Goal: Complete application form

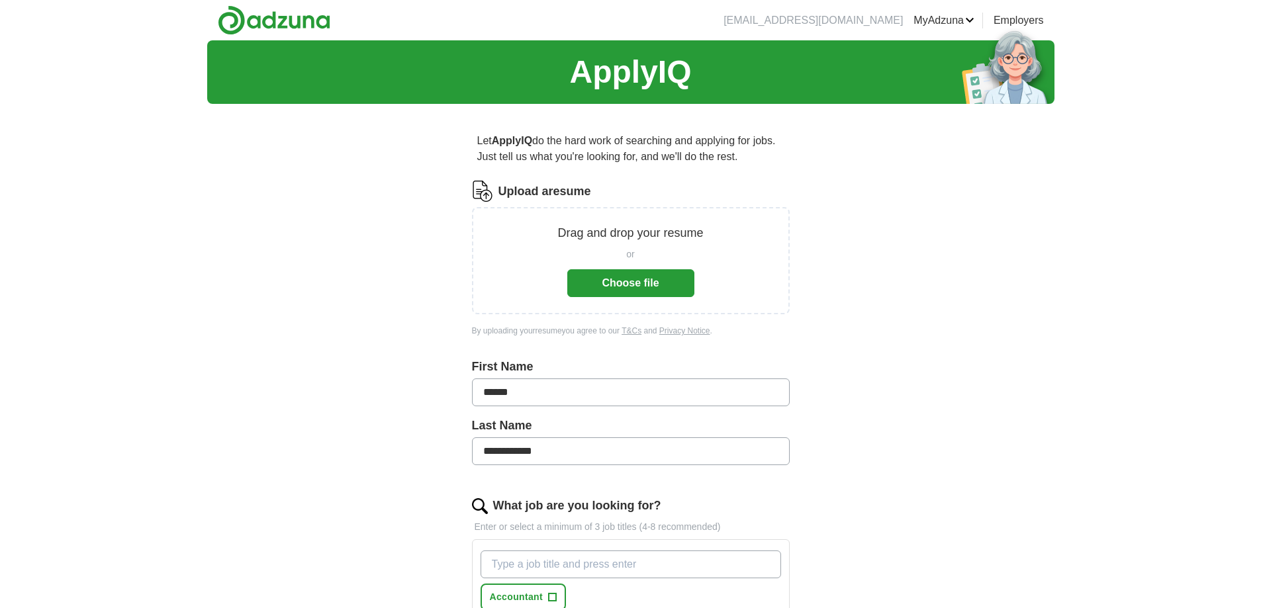
click at [649, 283] on button "Choose file" at bounding box center [630, 283] width 127 height 28
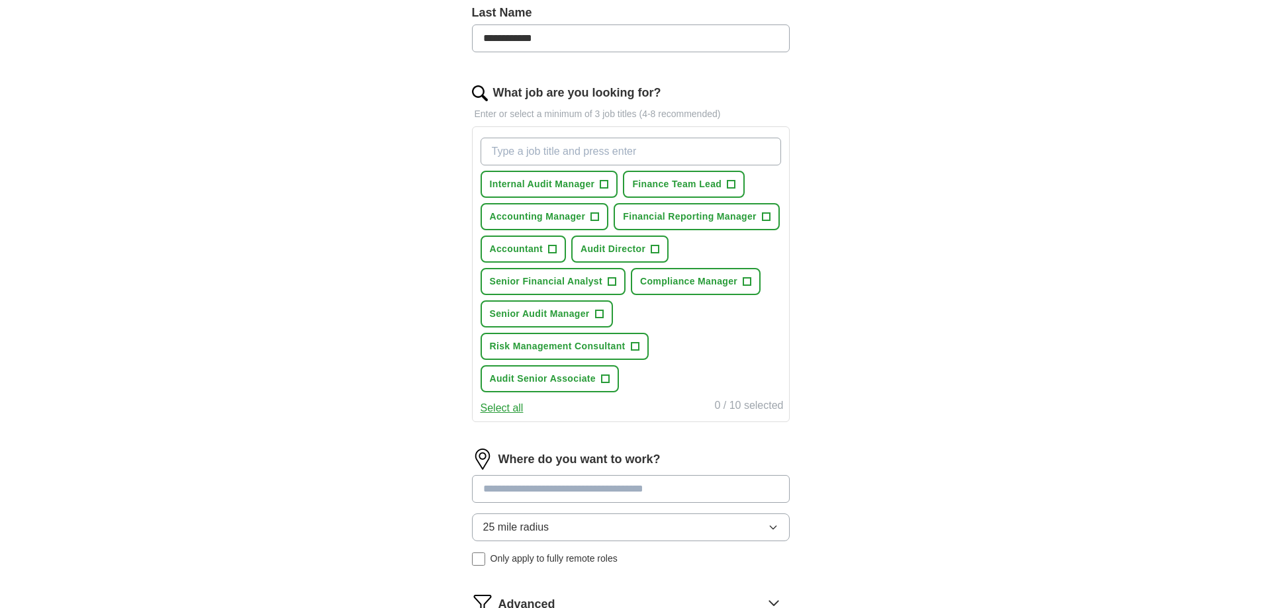
scroll to position [330, 0]
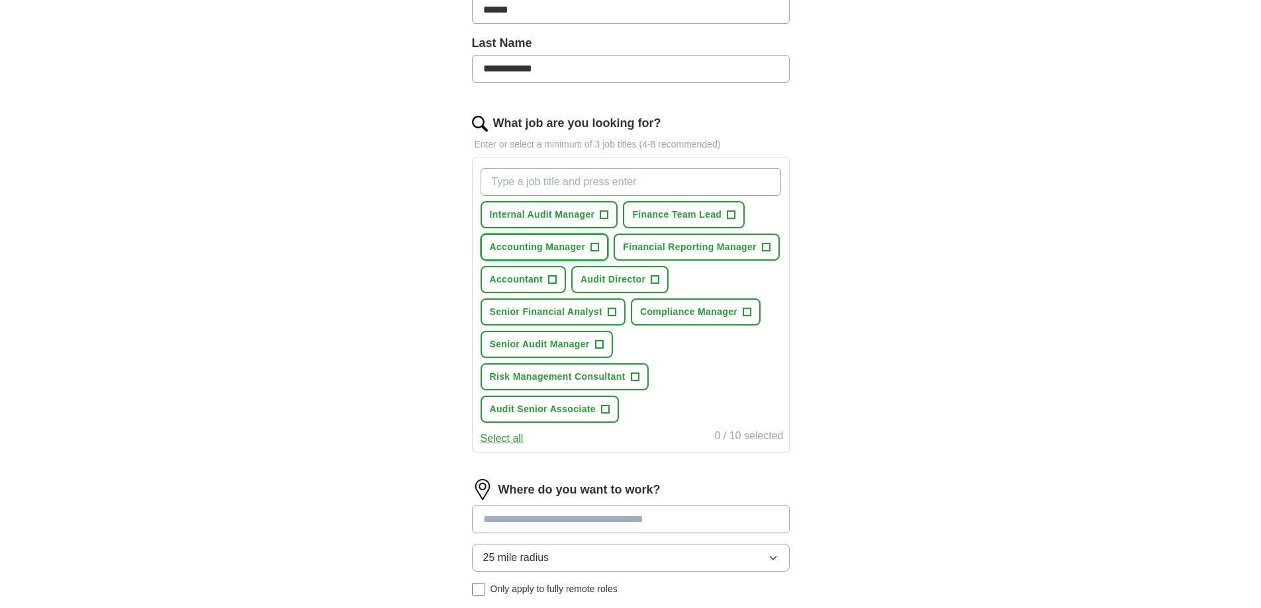
click at [596, 248] on span "+" at bounding box center [595, 247] width 8 height 11
click at [605, 215] on span "+" at bounding box center [604, 215] width 8 height 11
click at [522, 190] on input "What job are you looking for?" at bounding box center [630, 182] width 300 height 28
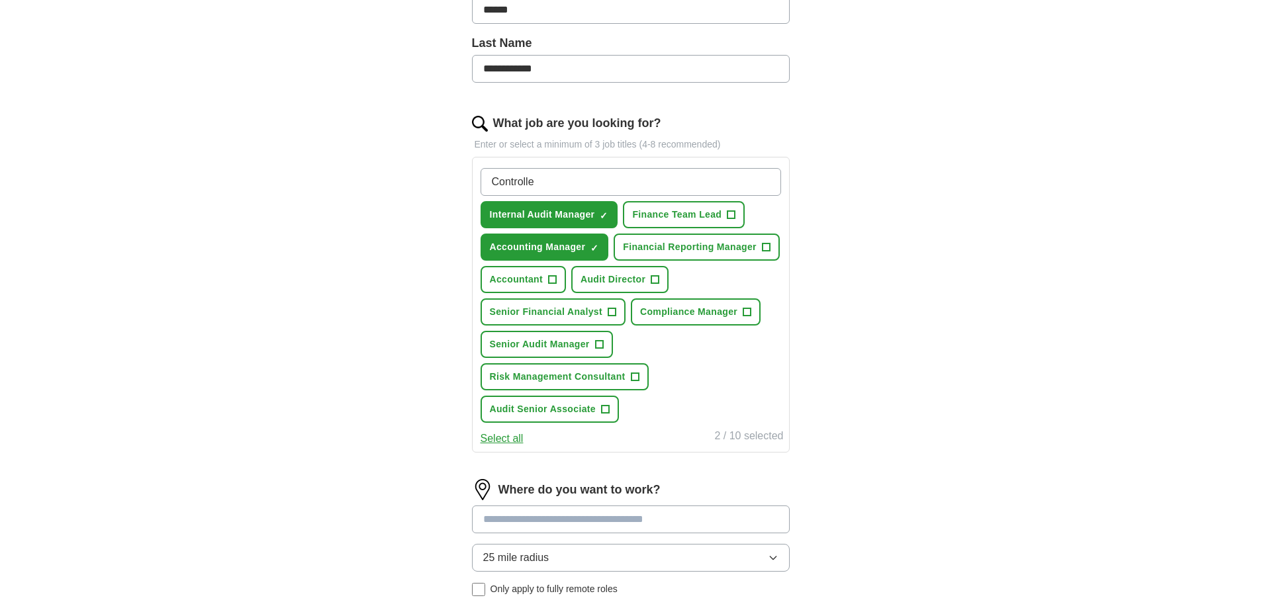
type input "Controller"
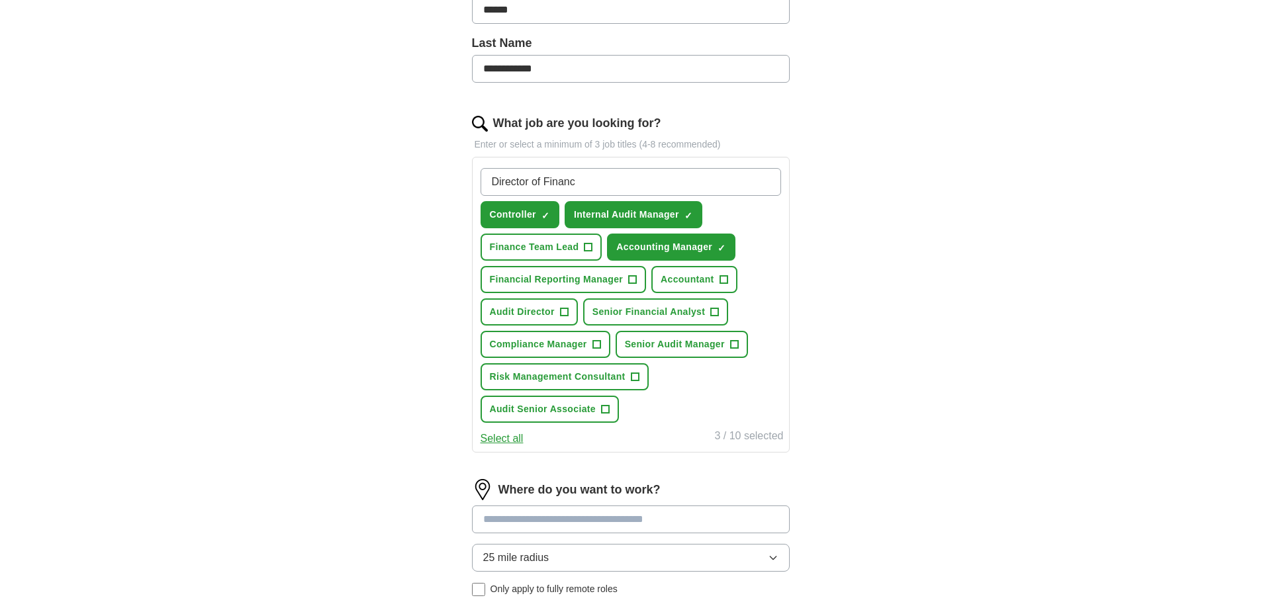
type input "Director of Finance"
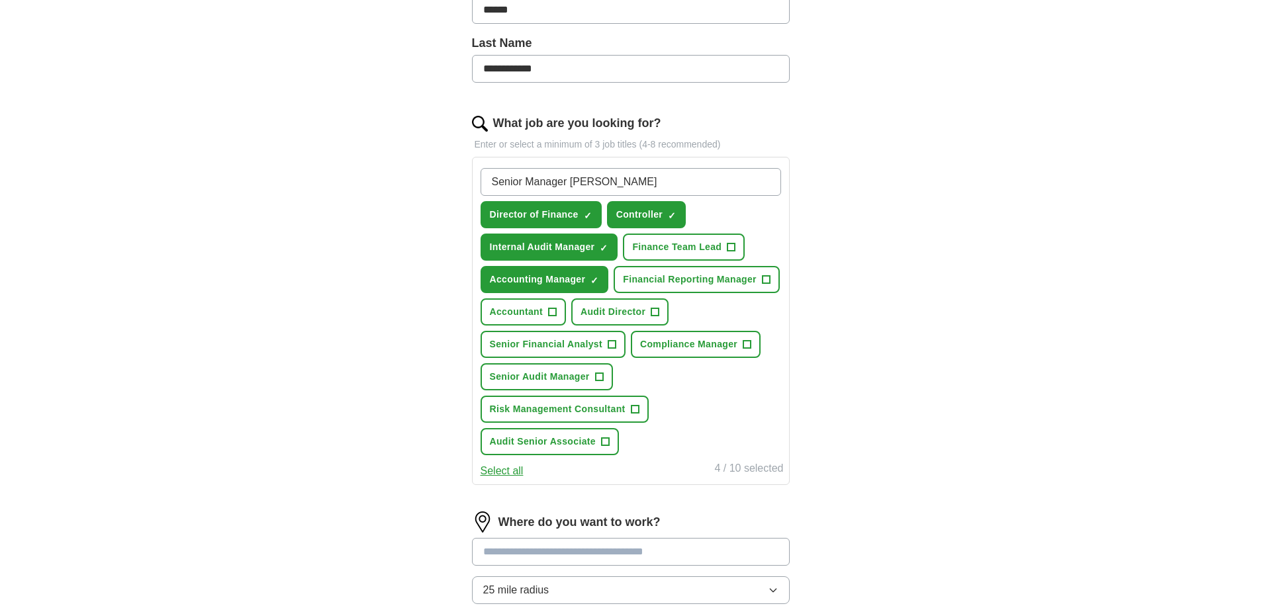
type input "Senior Manager Finance"
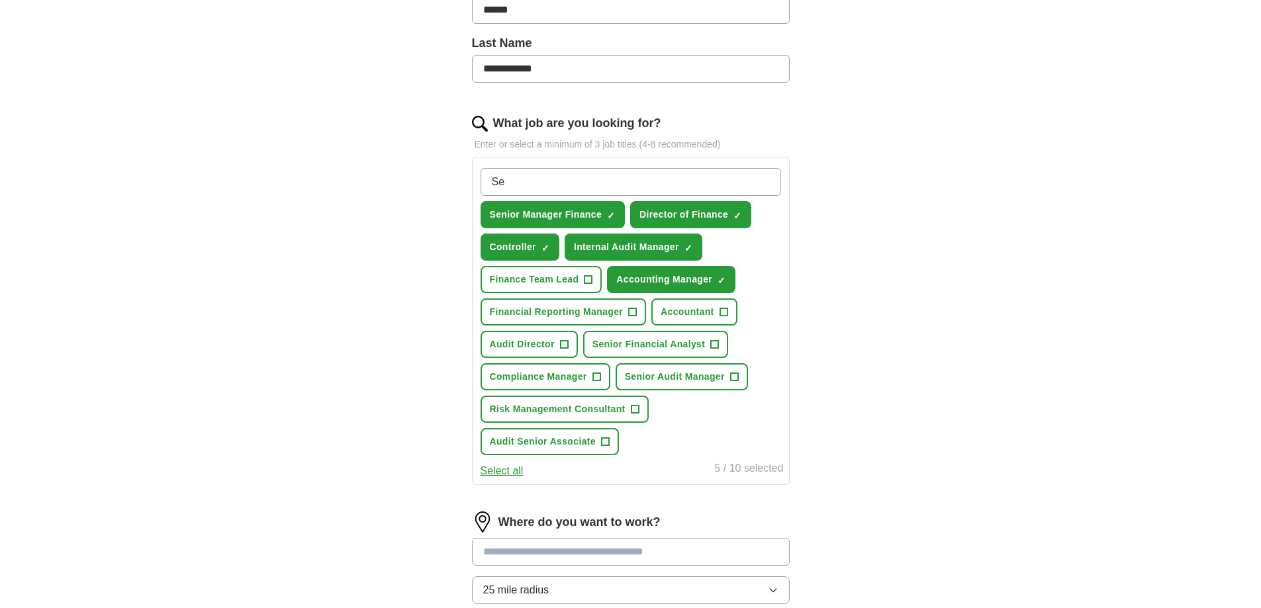
type input "S"
type input "Audit Manager"
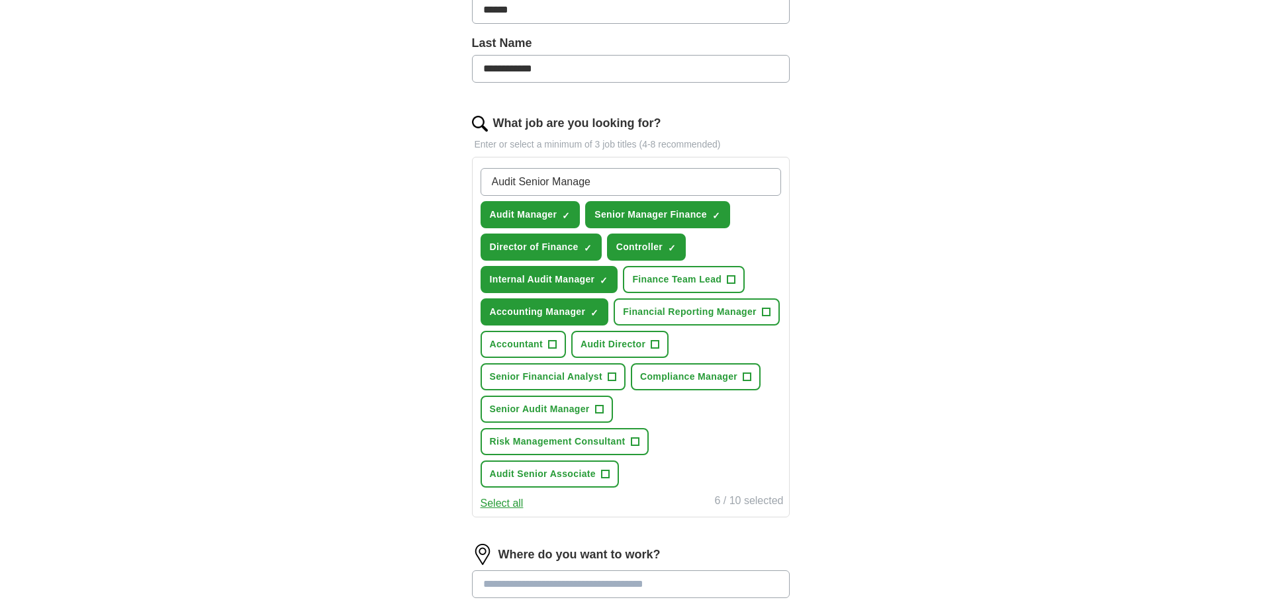
type input "Audit Senior Manager"
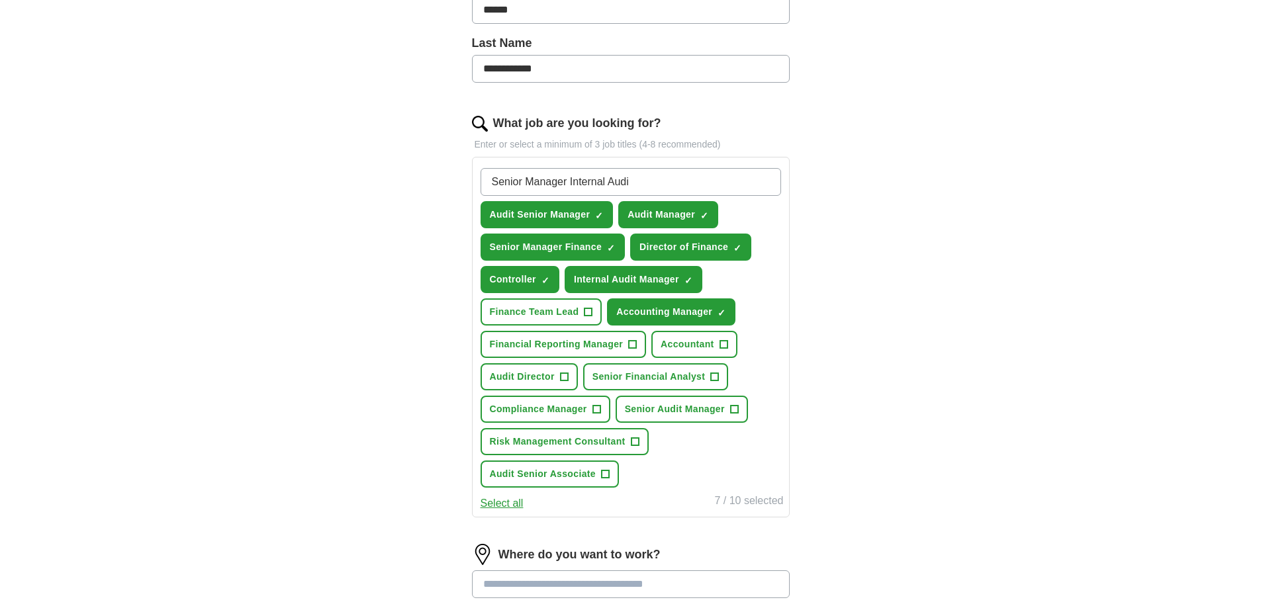
type input "Senior Manager Internal Audit"
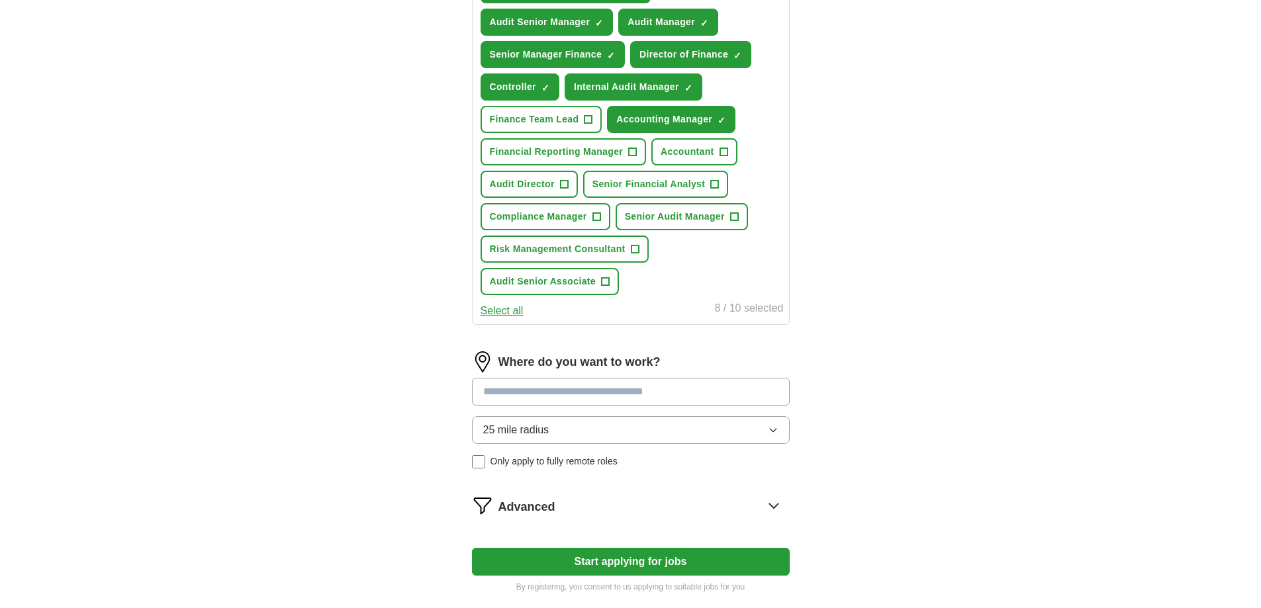
scroll to position [595, 0]
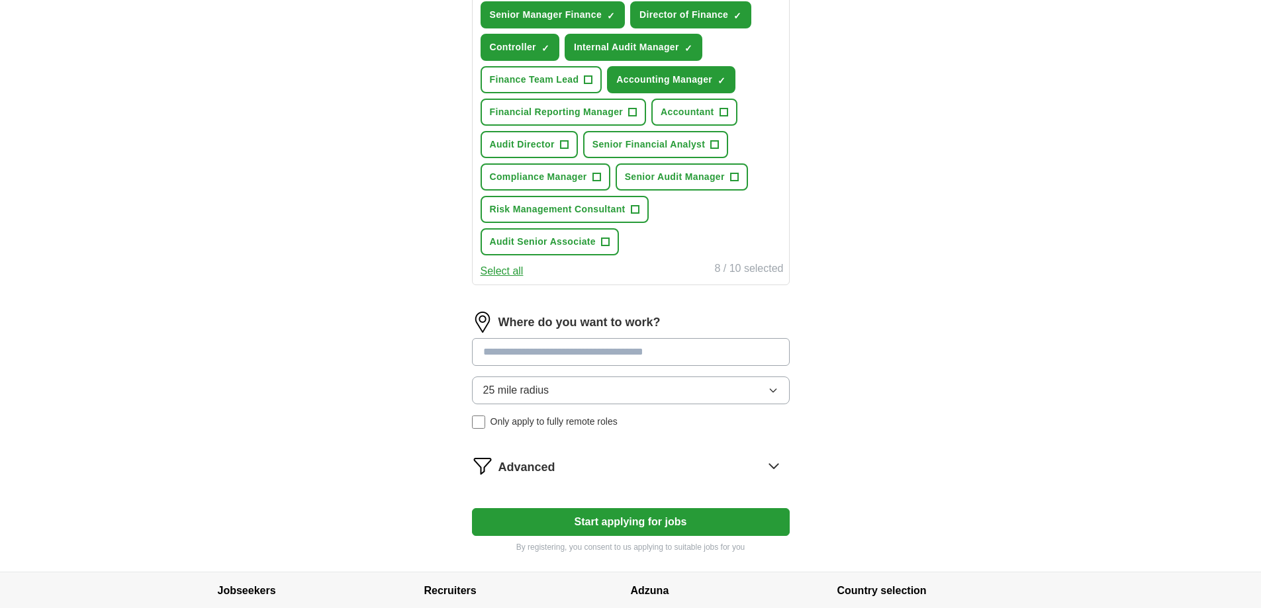
click at [486, 357] on input at bounding box center [631, 352] width 318 height 28
type input "*"
click at [517, 385] on strong "Pennsylvan" at bounding box center [512, 384] width 59 height 11
click at [592, 390] on div "**********" at bounding box center [631, 376] width 318 height 128
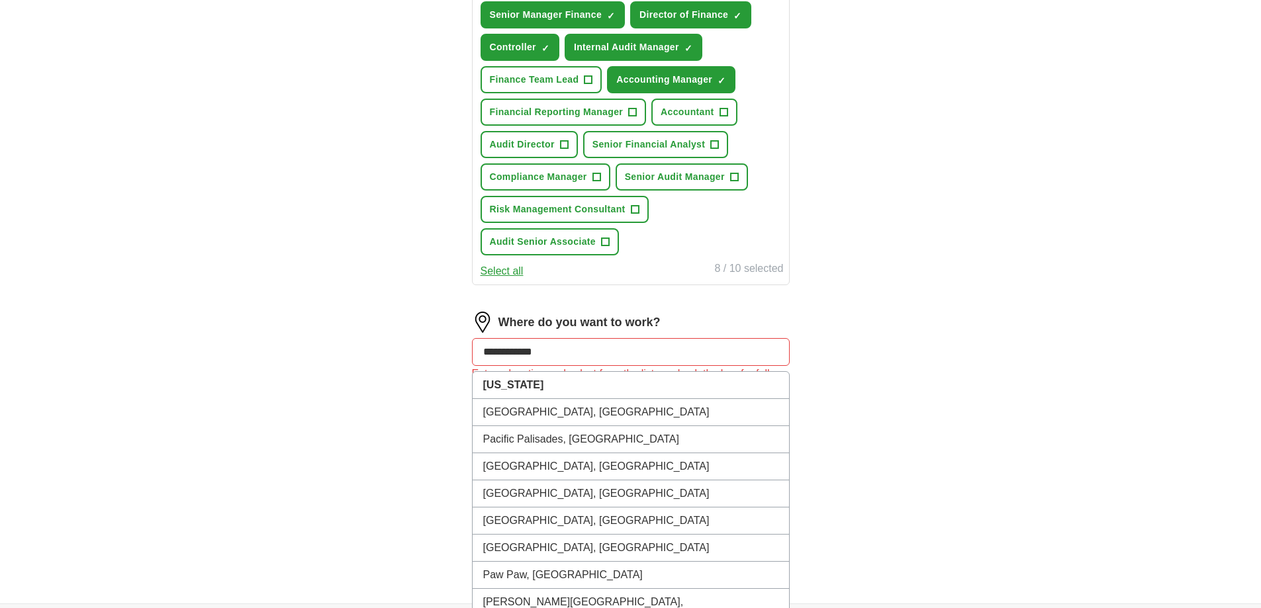
drag, startPoint x: 569, startPoint y: 353, endPoint x: 433, endPoint y: 349, distance: 135.7
click at [433, 349] on div "**********" at bounding box center [631, 62] width 424 height 1084
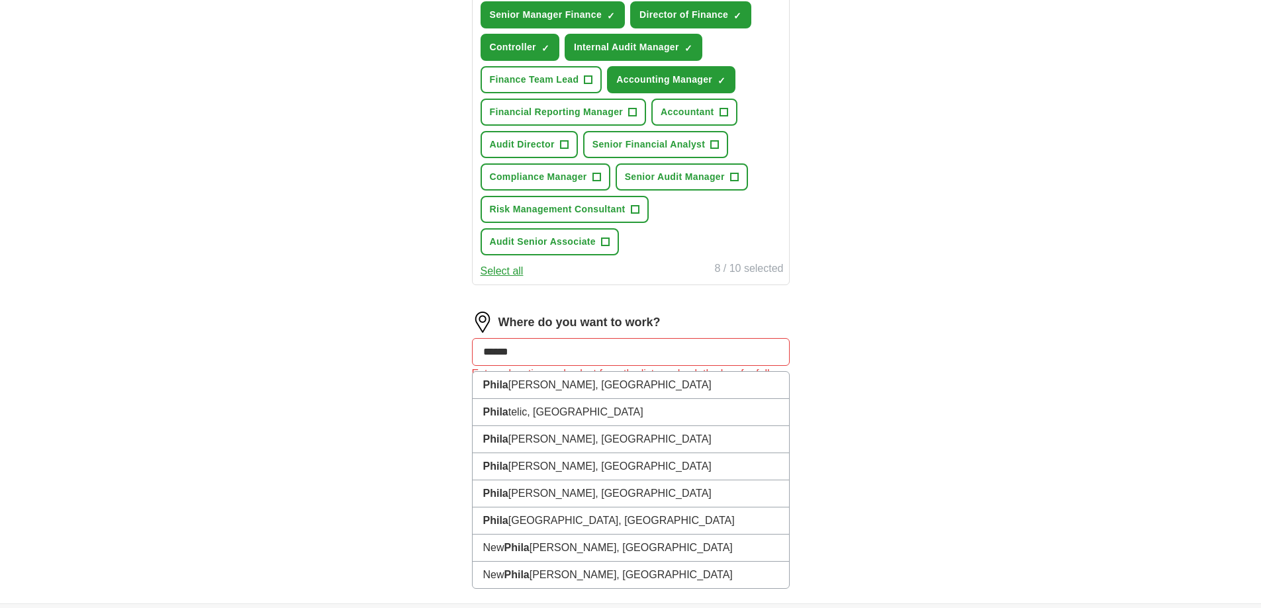
type input "*******"
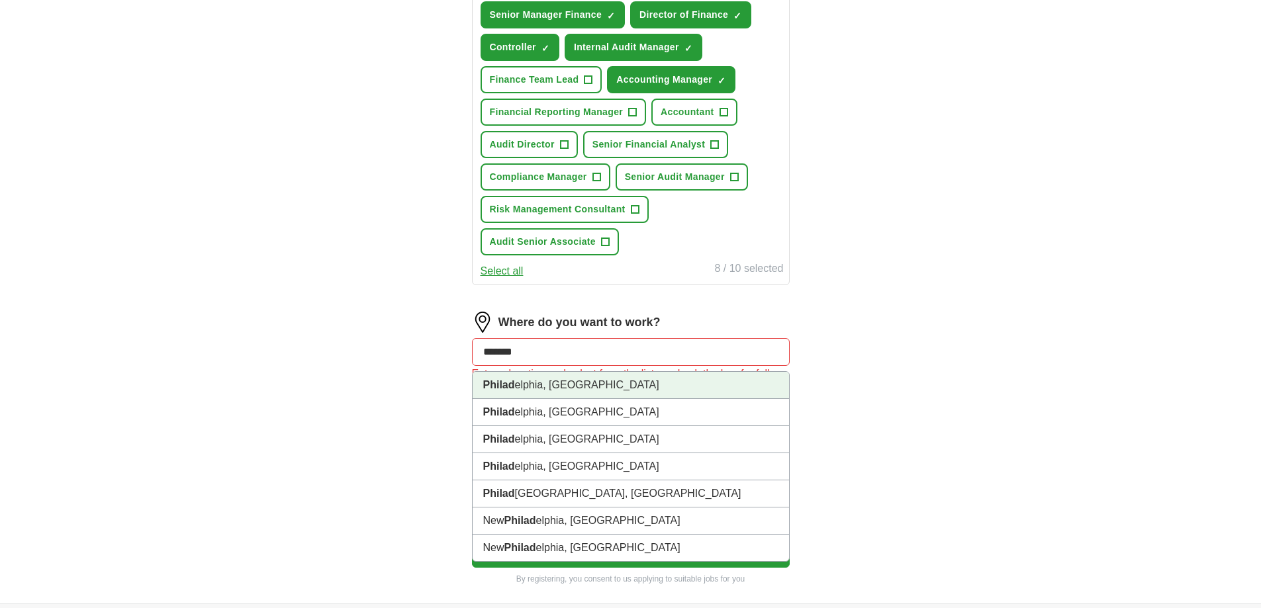
click at [547, 377] on li "Philad elphia, [GEOGRAPHIC_DATA]" at bounding box center [631, 385] width 316 height 27
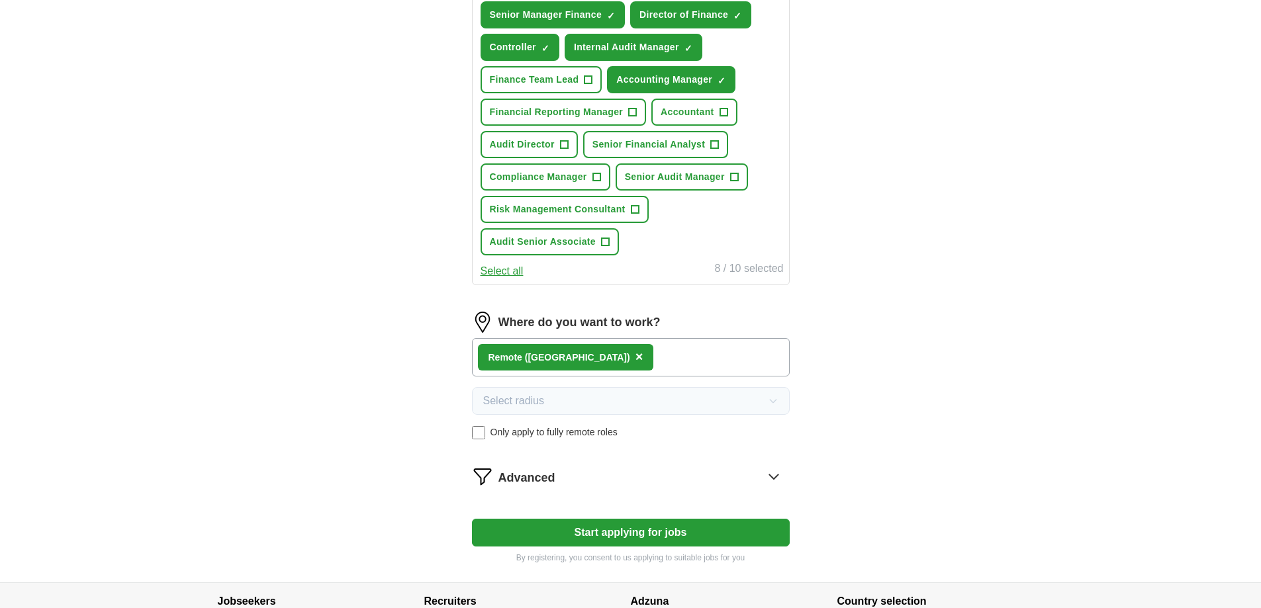
click at [586, 362] on div "Remote ([GEOGRAPHIC_DATA]) ×" at bounding box center [631, 357] width 318 height 38
click at [775, 477] on icon at bounding box center [773, 476] width 21 height 21
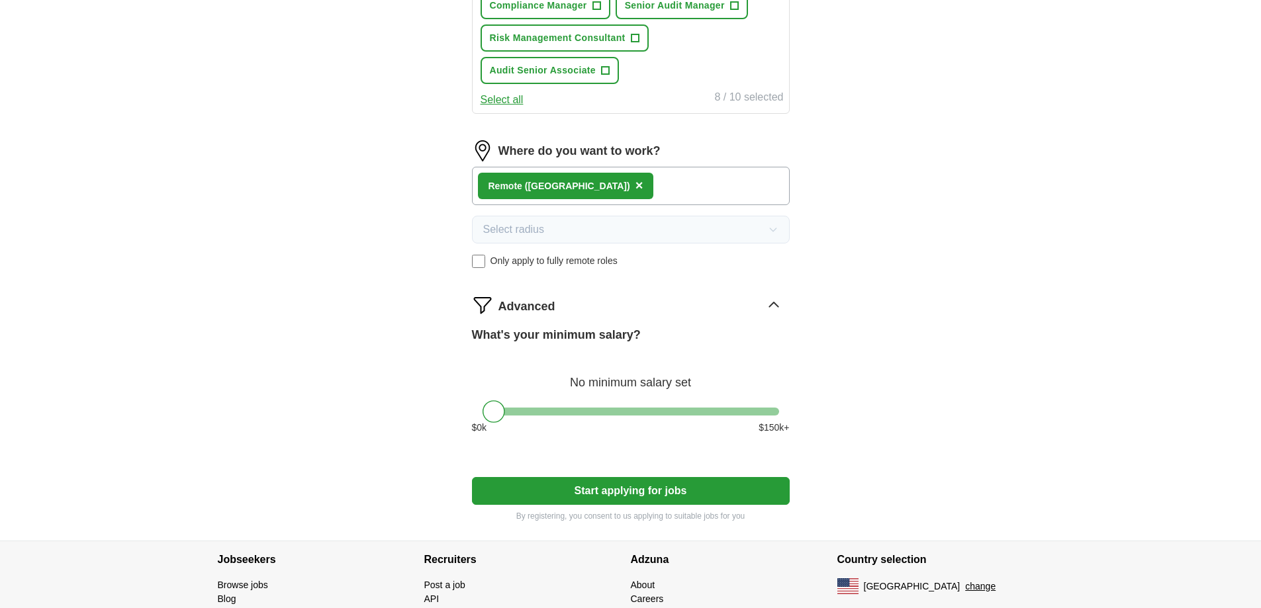
scroll to position [772, 0]
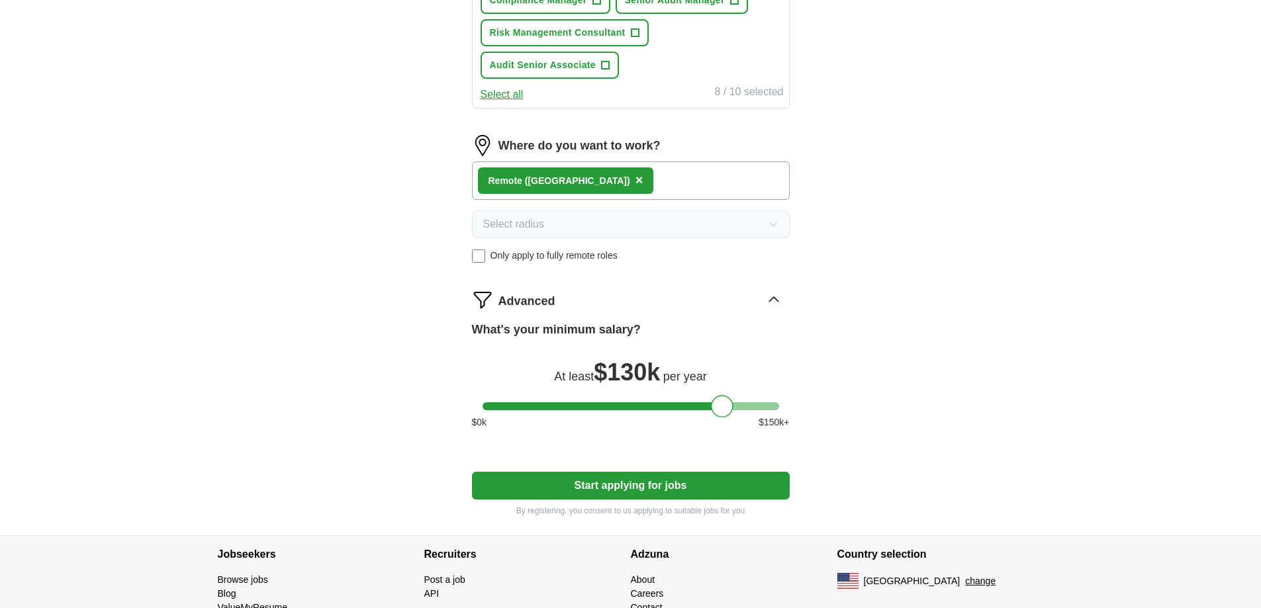
drag, startPoint x: 496, startPoint y: 406, endPoint x: 725, endPoint y: 430, distance: 230.9
click at [725, 430] on div "What's your minimum salary? At least $ 130k per year $ 0 k $ 150 k+" at bounding box center [631, 380] width 318 height 119
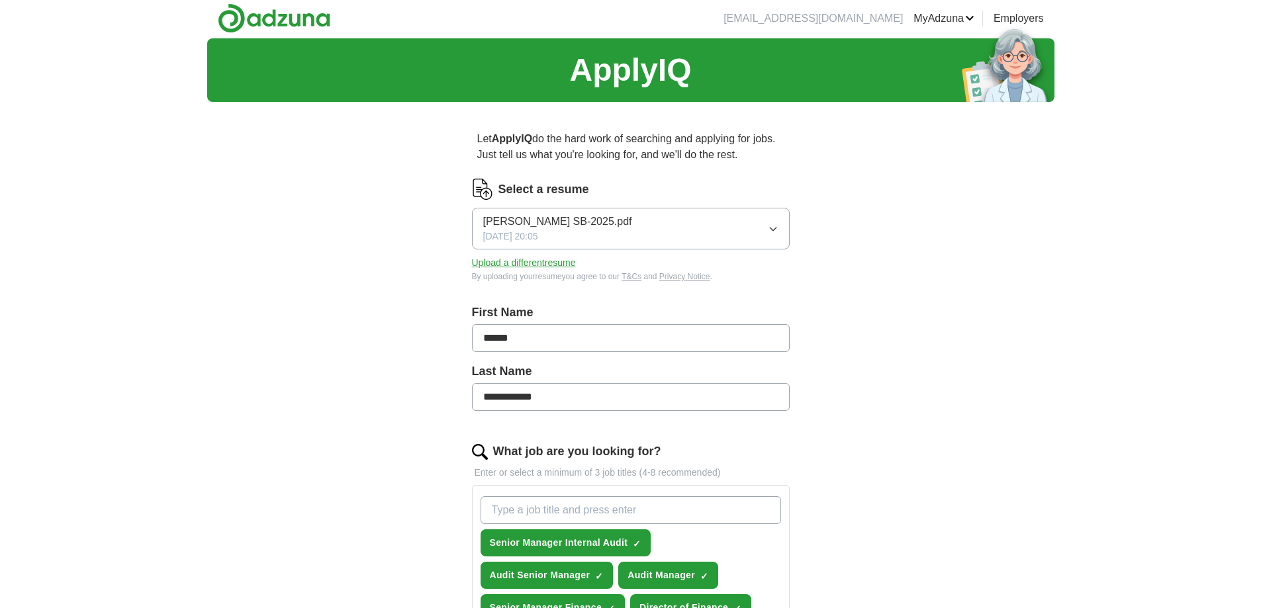
scroll to position [0, 0]
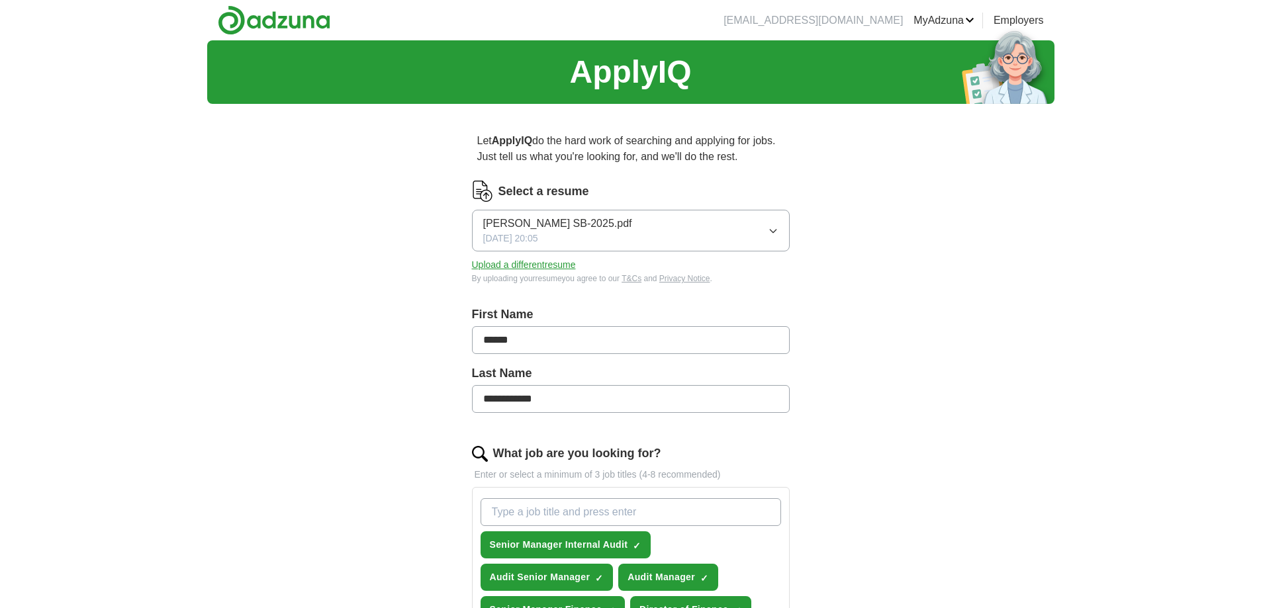
click at [635, 278] on link "T&Cs" at bounding box center [631, 278] width 20 height 9
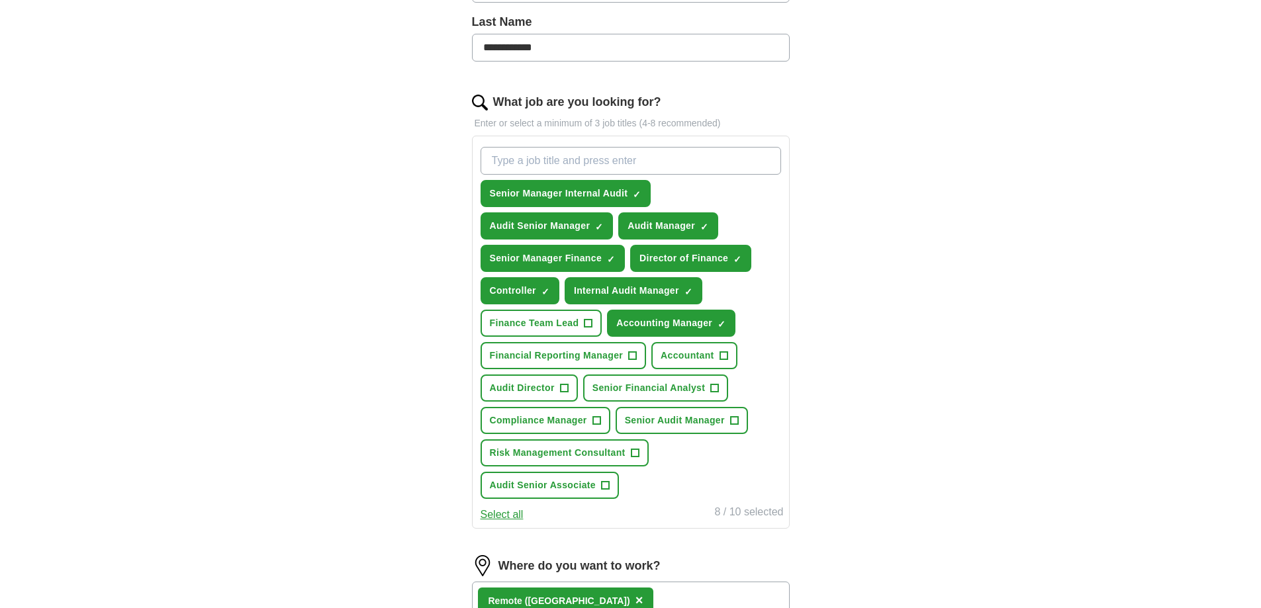
scroll to position [353, 0]
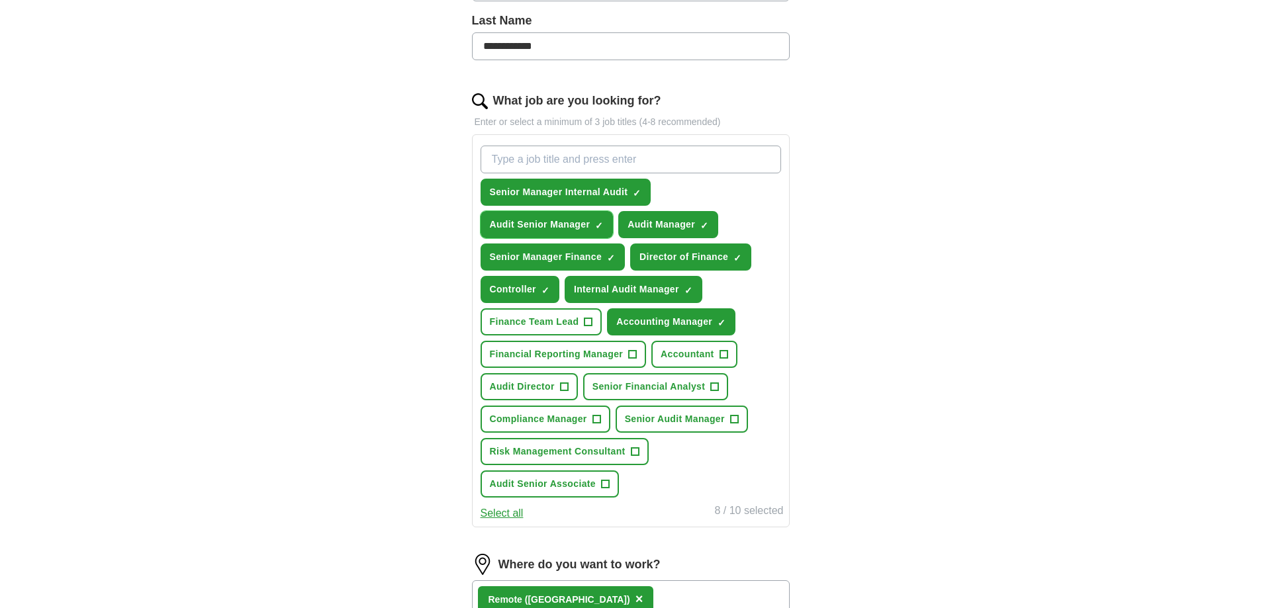
click at [0, 0] on span "×" at bounding box center [0, 0] width 0 height 0
click at [735, 417] on span "+" at bounding box center [734, 419] width 8 height 11
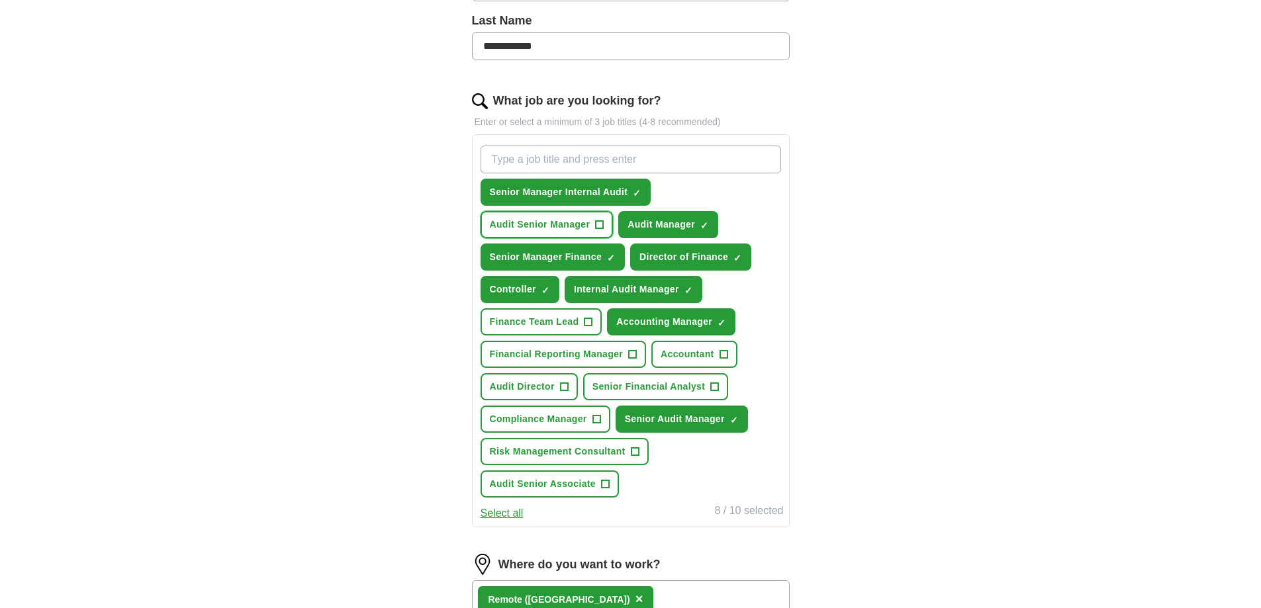
click at [599, 226] on span "+" at bounding box center [600, 225] width 8 height 11
click at [563, 382] on span "+" at bounding box center [564, 387] width 8 height 11
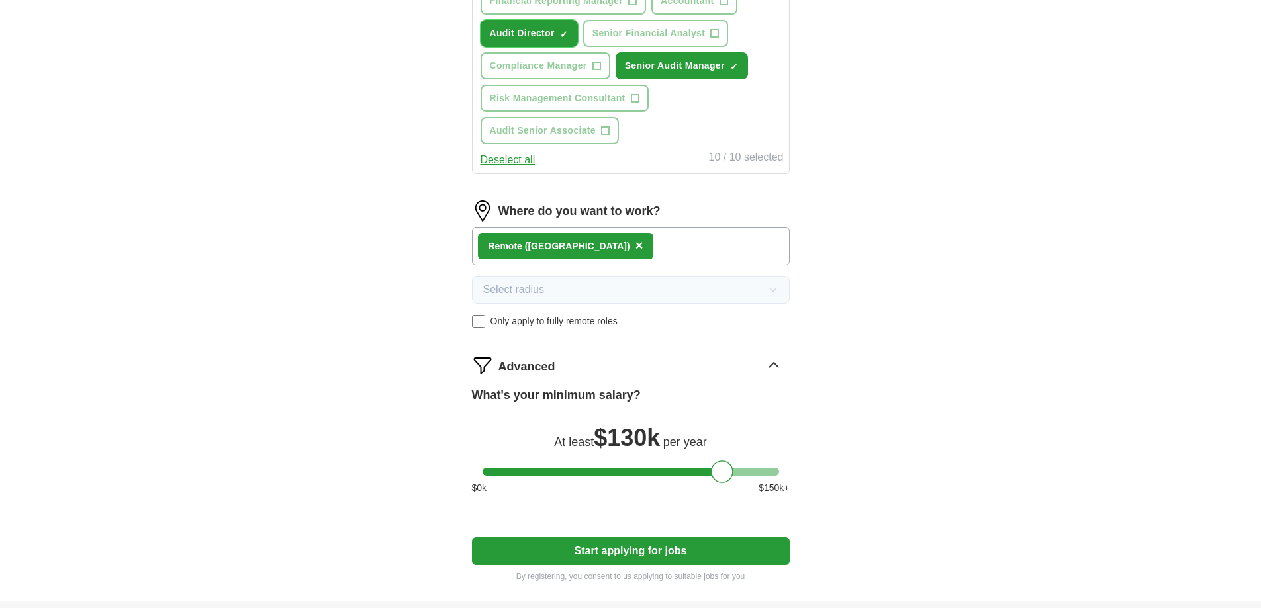
scroll to position [794, 0]
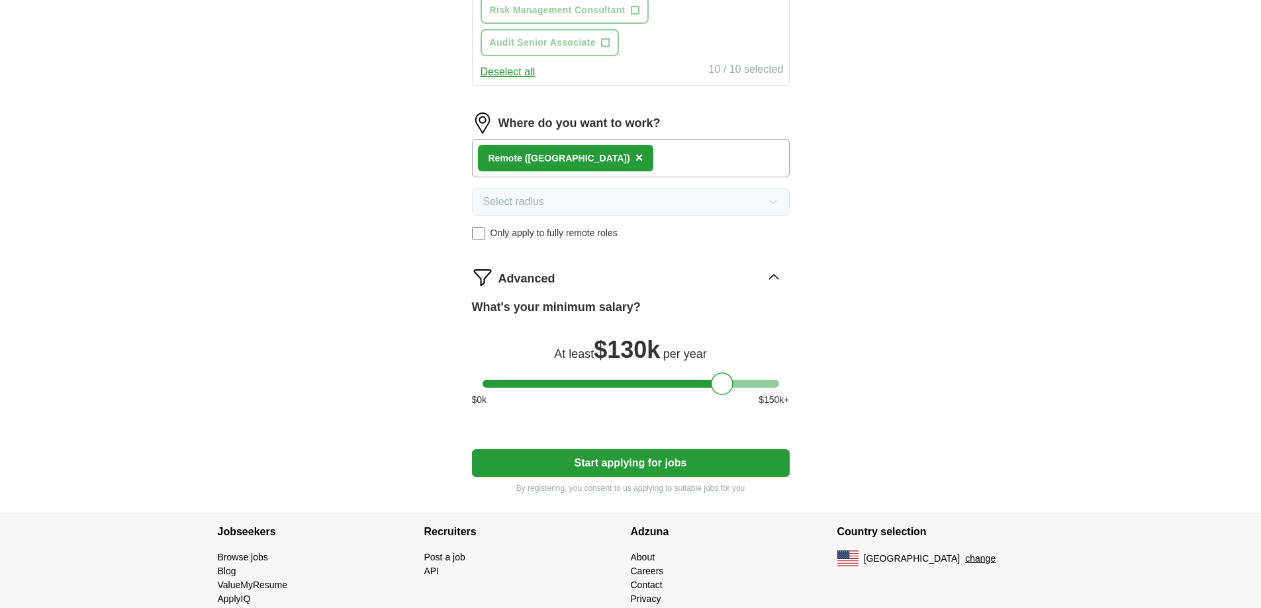
click at [657, 468] on button "Start applying for jobs" at bounding box center [631, 463] width 318 height 28
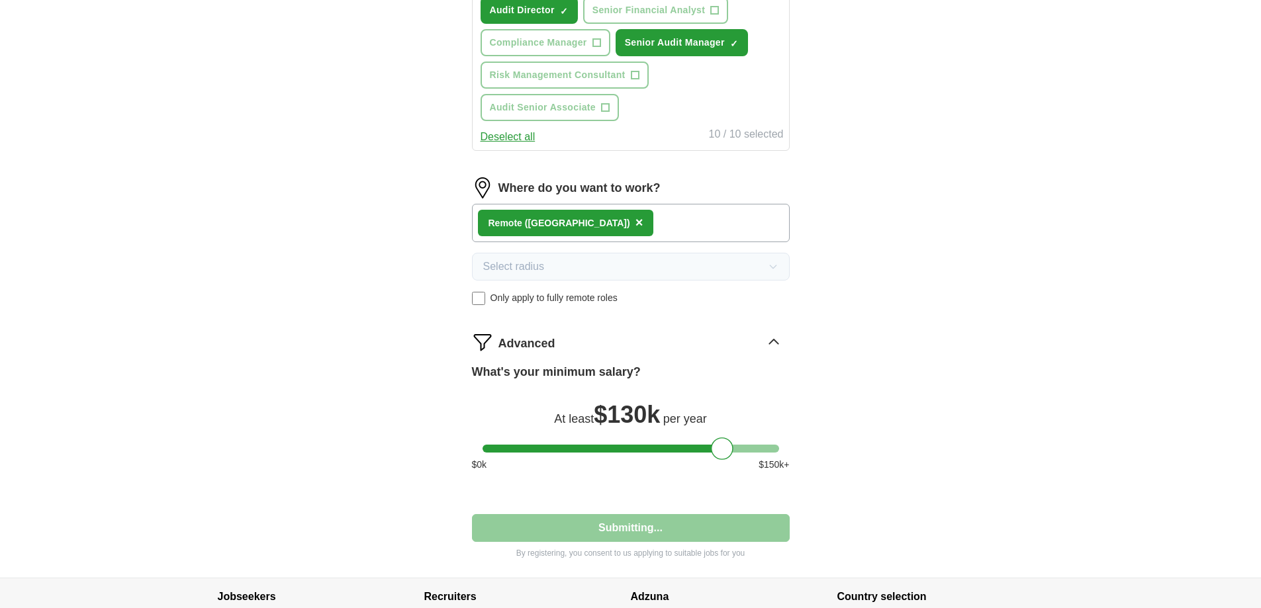
select select "**"
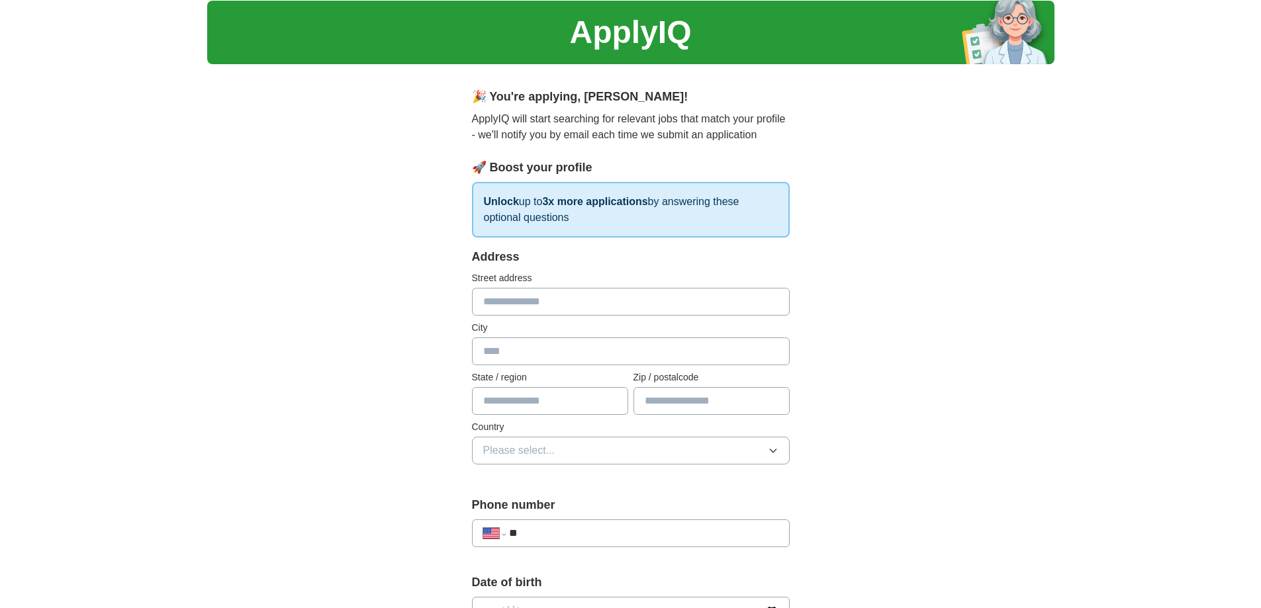
scroll to position [0, 0]
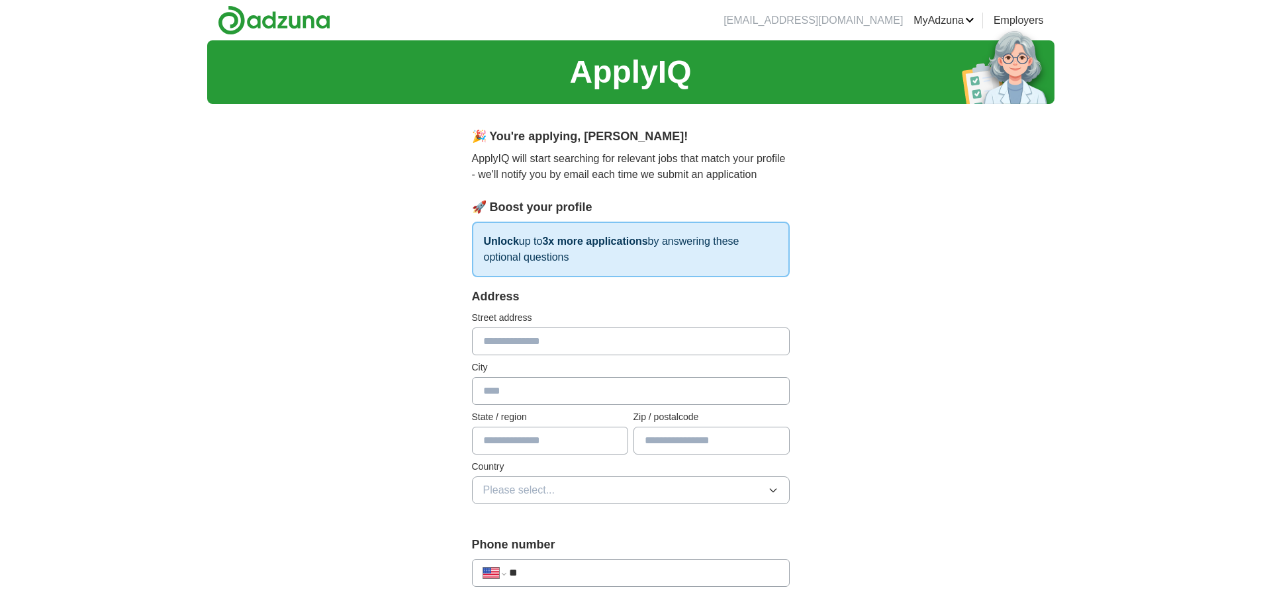
click at [539, 344] on input "text" at bounding box center [631, 342] width 318 height 28
